Goal: Task Accomplishment & Management: Use online tool/utility

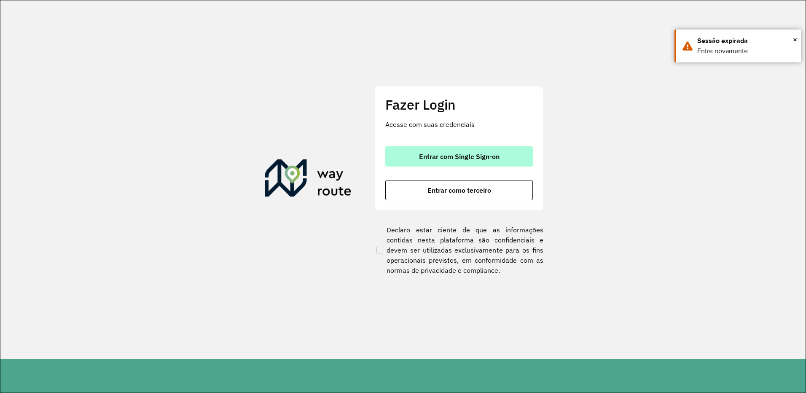
click at [483, 151] on button "Entrar com Single Sign-on" at bounding box center [458, 156] width 147 height 20
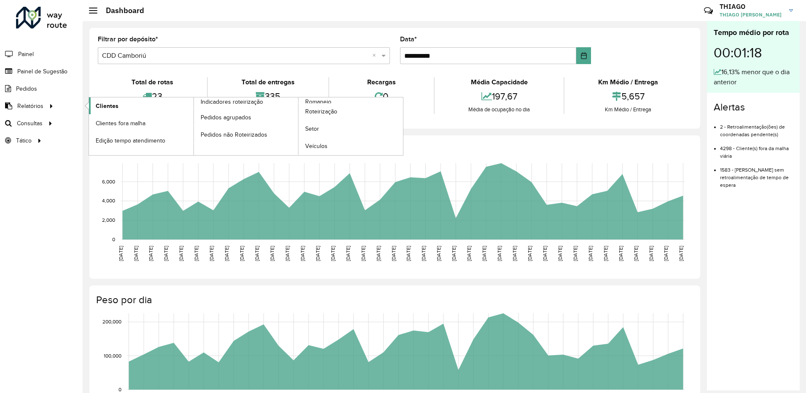
click at [150, 105] on link "Clientes" at bounding box center [141, 105] width 104 height 17
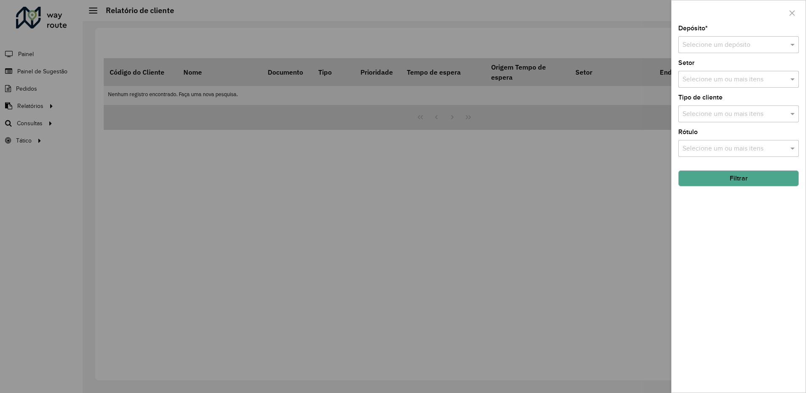
click at [748, 106] on div "Selecione um ou mais itens" at bounding box center [738, 113] width 121 height 17
click at [734, 51] on div "Selecione um depósito" at bounding box center [738, 44] width 121 height 17
click at [734, 79] on div "CDD Camboriú" at bounding box center [738, 83] width 120 height 14
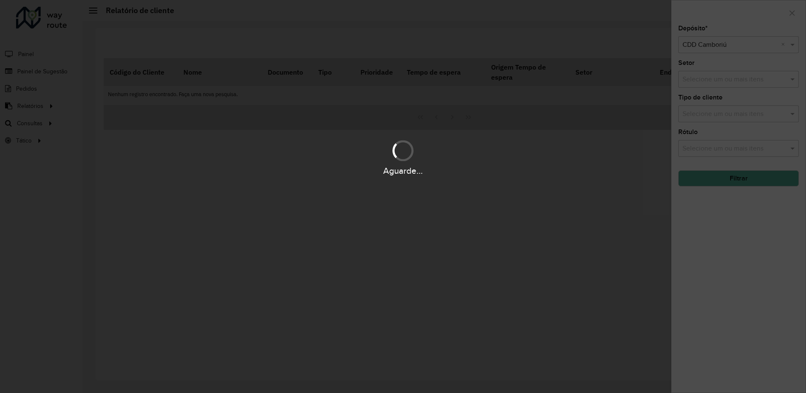
click at [736, 120] on div "Aguarde..." at bounding box center [403, 196] width 806 height 393
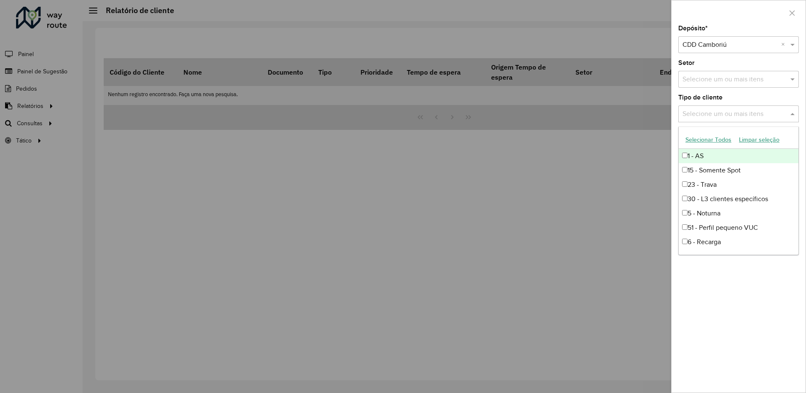
click at [730, 119] on input "text" at bounding box center [734, 114] width 108 height 10
click at [653, 153] on div at bounding box center [403, 196] width 806 height 393
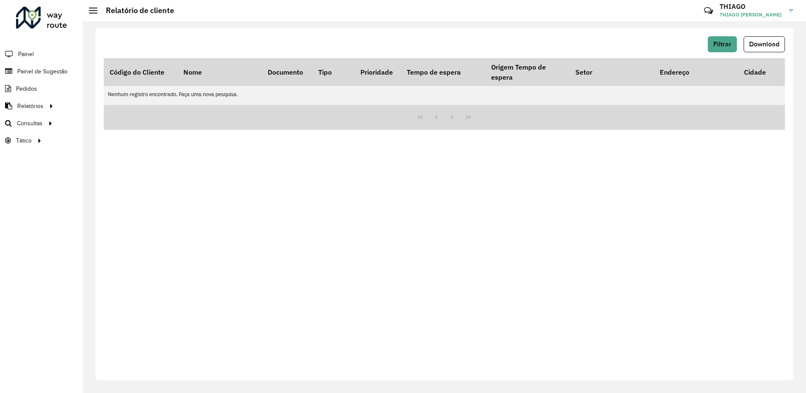
click at [703, 137] on div "Filtrar Download Código do Cliente Nome Documento Tipo Prioridade Tempo de espe…" at bounding box center [444, 204] width 698 height 352
click at [727, 45] on span "Filtrar" at bounding box center [722, 43] width 18 height 7
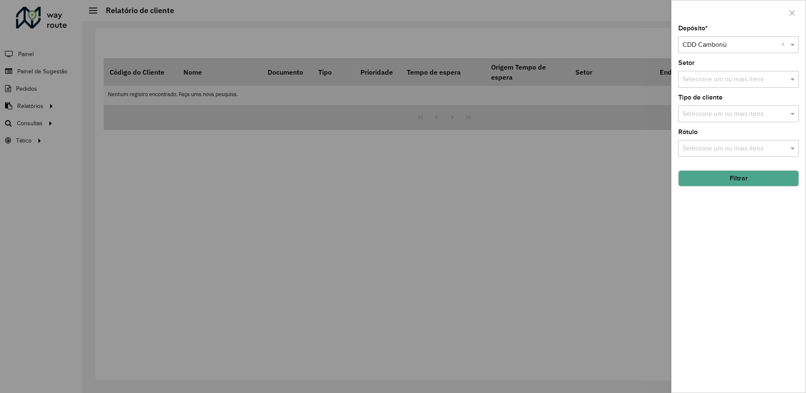
click at [735, 115] on input "text" at bounding box center [734, 114] width 108 height 10
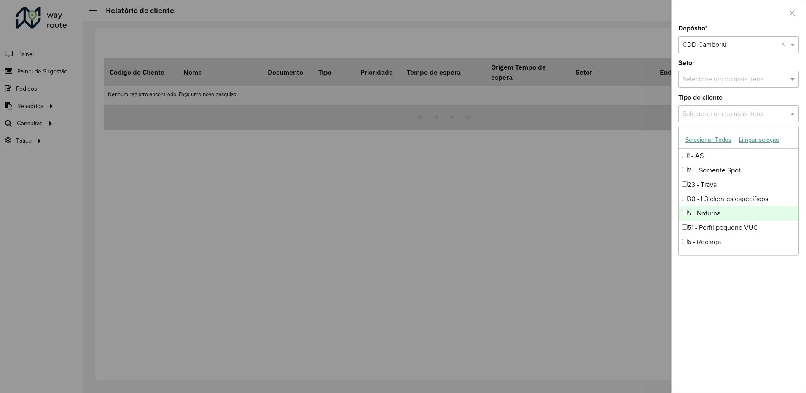
click at [693, 210] on div "5 - Noturna" at bounding box center [738, 213] width 120 height 14
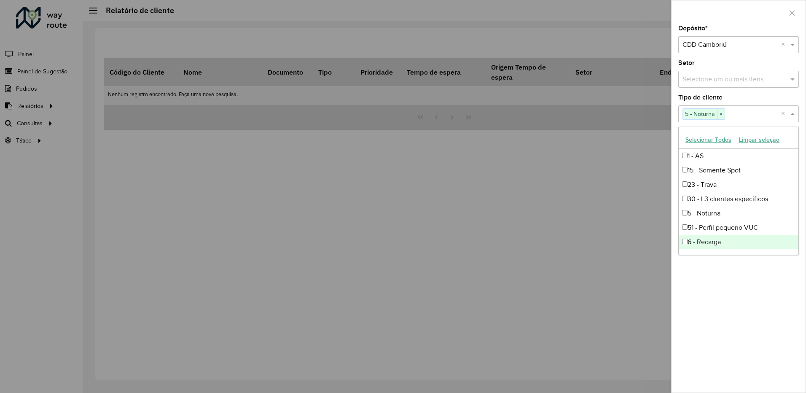
click at [717, 288] on div "Depósito * Selecione um depósito × CDD Camboriú × Setor Selecione um ou mais it…" at bounding box center [738, 208] width 134 height 367
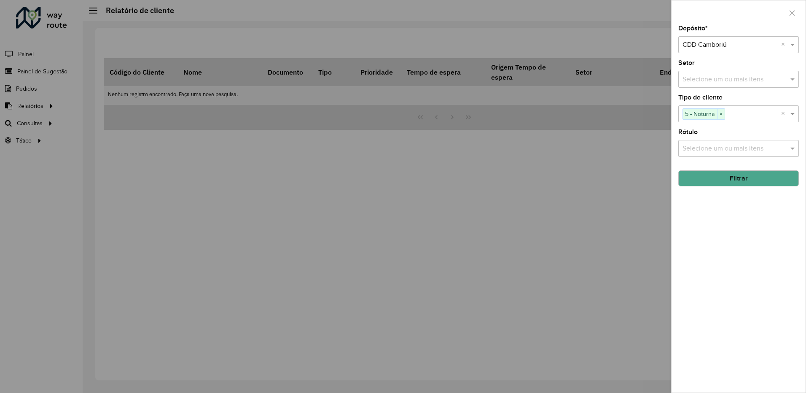
click at [745, 182] on button "Filtrar" at bounding box center [738, 178] width 121 height 16
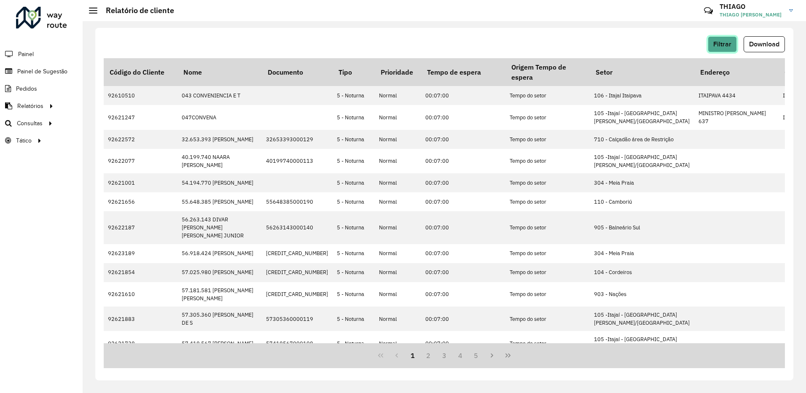
click at [735, 48] on button "Filtrar" at bounding box center [721, 44] width 29 height 16
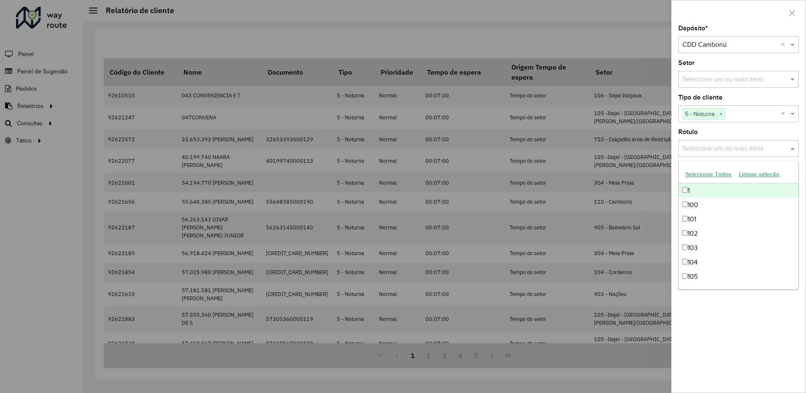
click at [741, 145] on input "text" at bounding box center [734, 149] width 108 height 10
click at [745, 79] on input "text" at bounding box center [734, 80] width 108 height 10
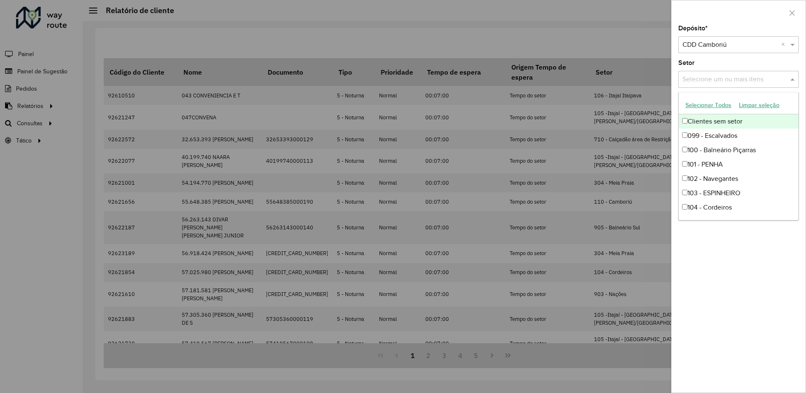
click at [689, 79] on input "text" at bounding box center [734, 80] width 108 height 10
click at [716, 288] on div "Depósito * Selecione um depósito × CDD Camboriú × Setor Selecione um ou mais it…" at bounding box center [738, 208] width 134 height 367
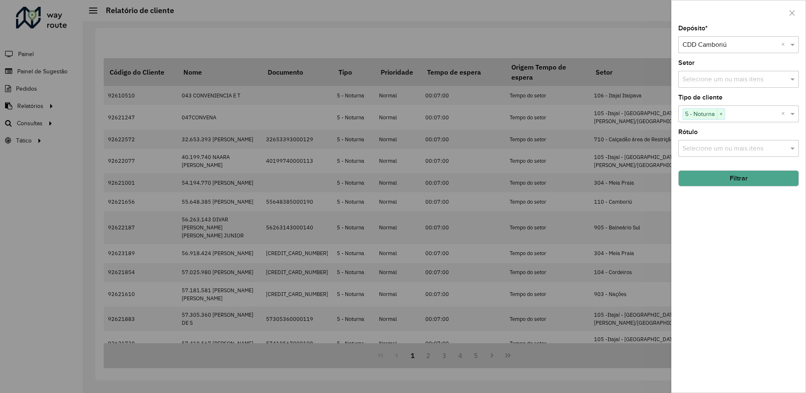
click at [728, 175] on button "Filtrar" at bounding box center [738, 178] width 121 height 16
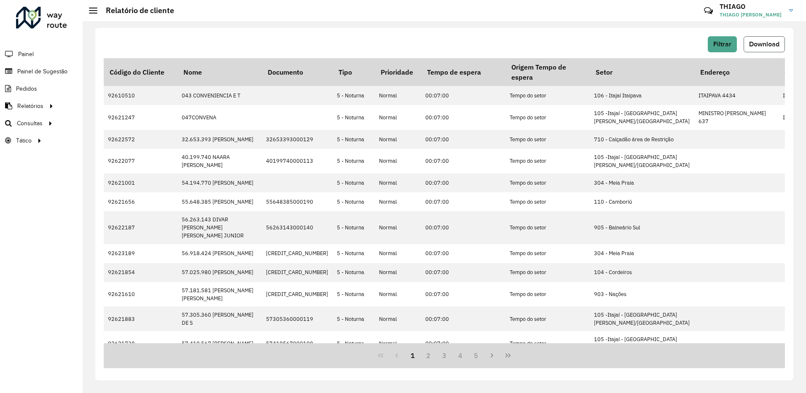
click at [758, 51] on button "Download" at bounding box center [763, 44] width 41 height 16
